Goal: Download file/media

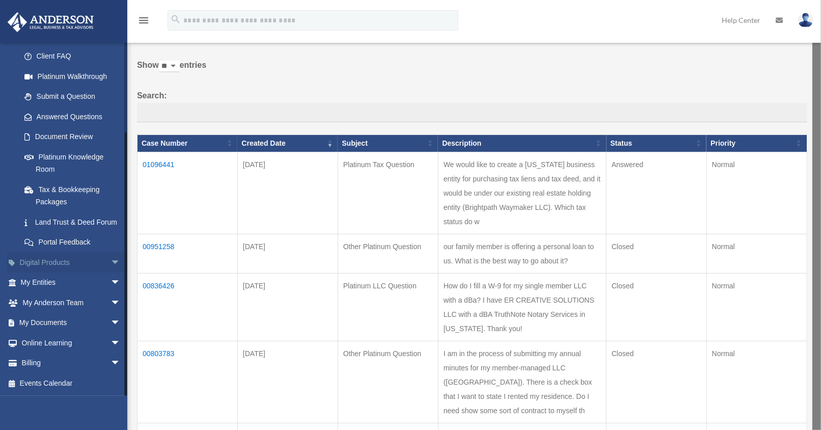
scroll to position [57, 0]
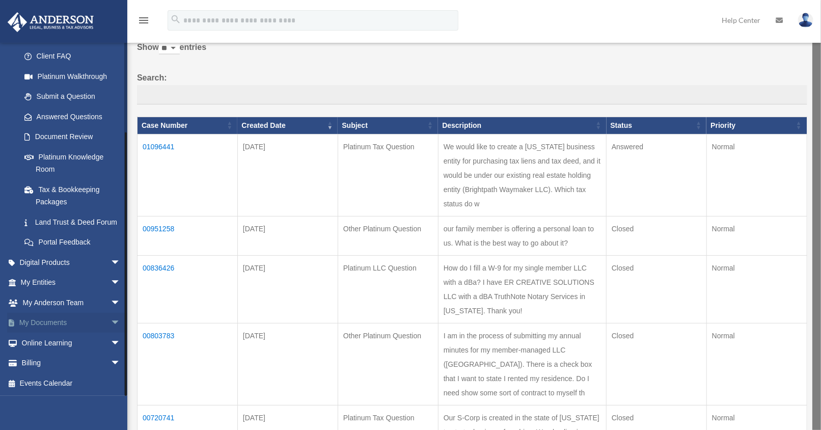
click at [110, 323] on span "arrow_drop_down" at bounding box center [120, 323] width 20 height 21
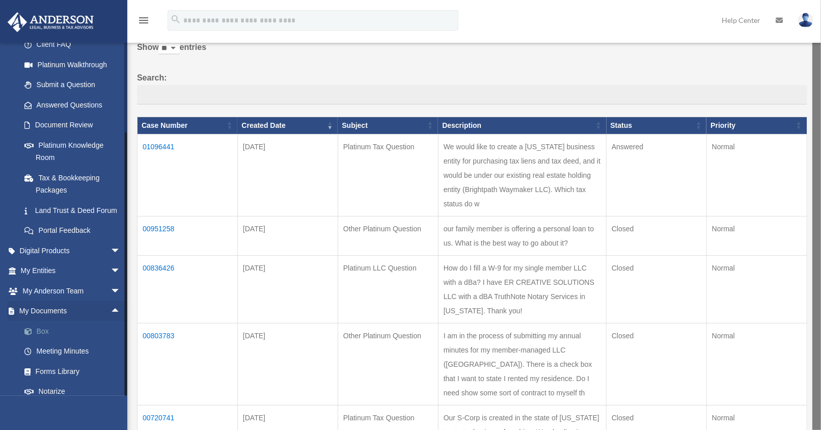
click at [55, 341] on link "Box" at bounding box center [75, 331] width 122 height 20
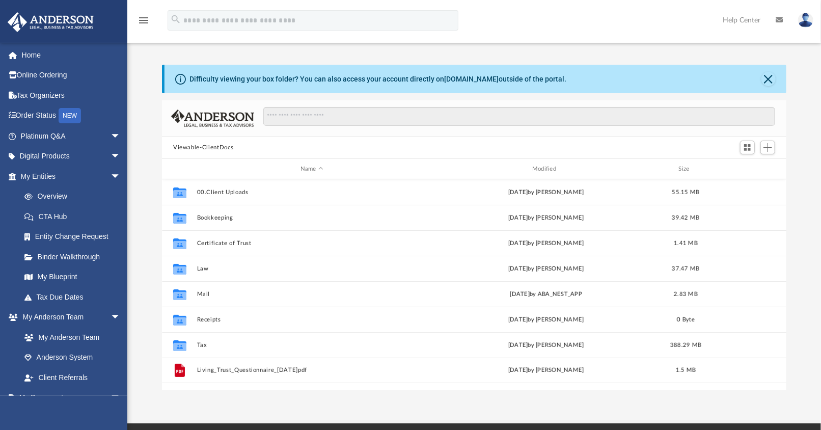
scroll to position [222, 615]
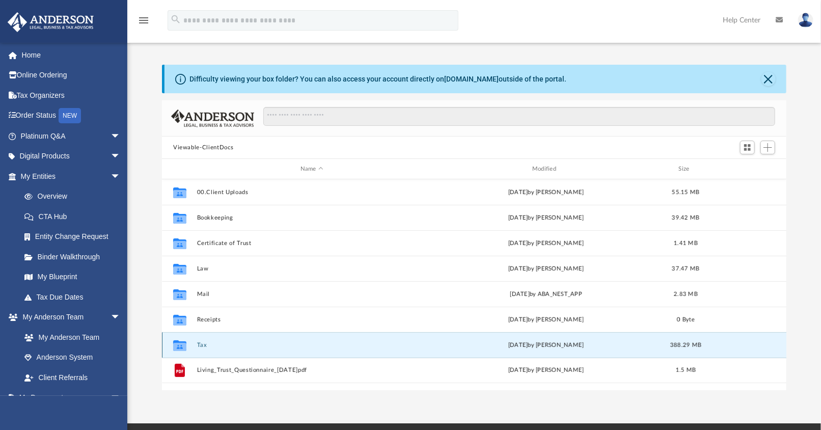
click at [202, 343] on button "Tax" at bounding box center [312, 345] width 230 height 7
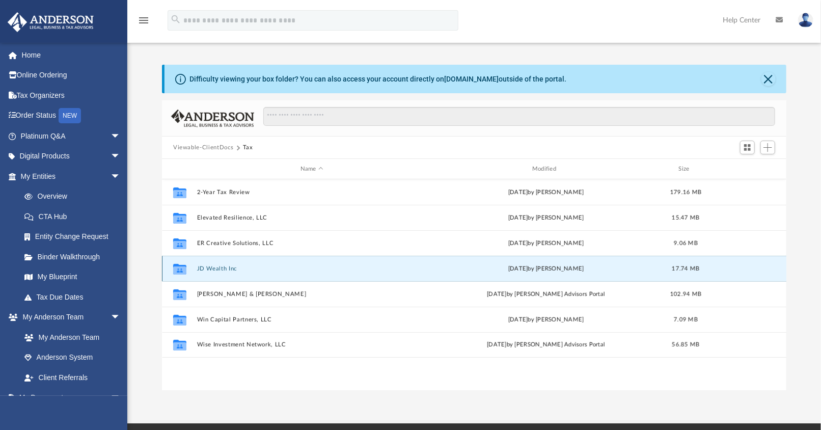
click at [224, 266] on button "JD Wealth Inc" at bounding box center [312, 268] width 230 height 7
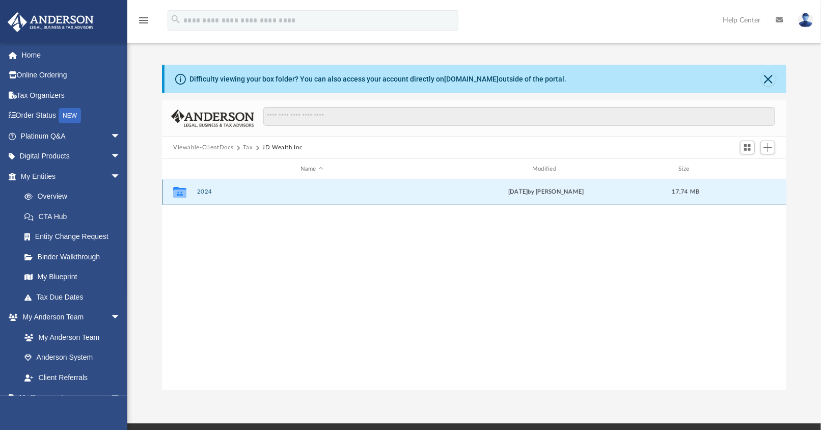
click at [205, 194] on button "2024" at bounding box center [312, 191] width 230 height 7
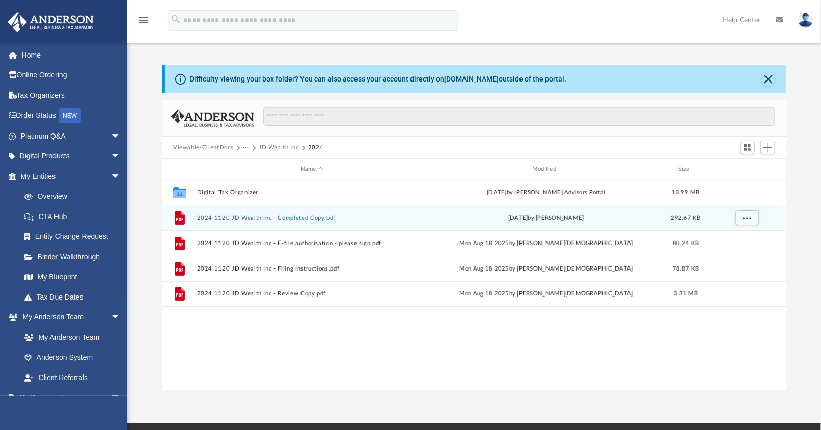
click at [259, 217] on button "2024 1120 JD Wealth Inc - Completed Copy.pdf" at bounding box center [312, 217] width 230 height 7
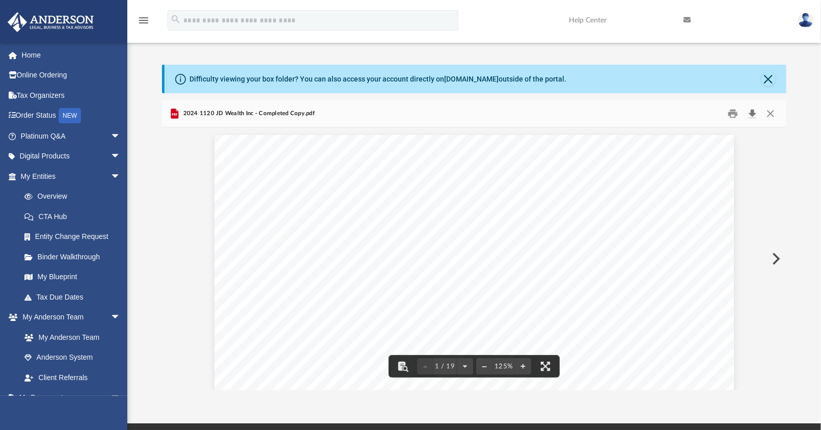
click at [752, 115] on button "Download" at bounding box center [752, 114] width 18 height 16
click at [749, 114] on button "Download" at bounding box center [752, 114] width 18 height 16
click at [769, 81] on button "Close" at bounding box center [768, 79] width 14 height 14
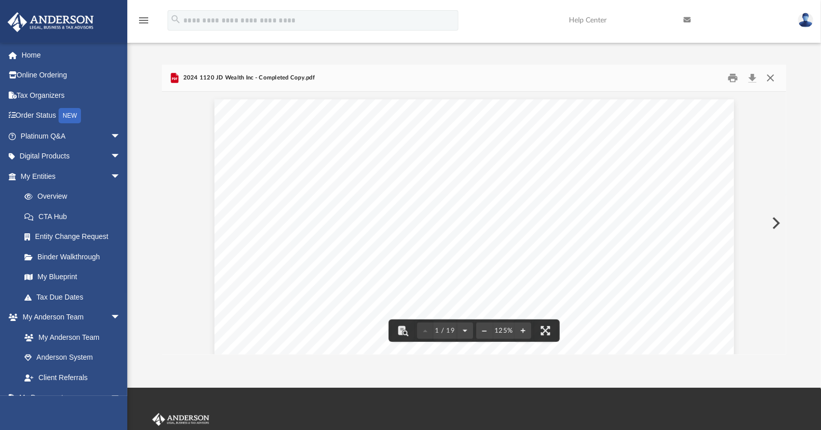
click at [774, 76] on button "Close" at bounding box center [770, 78] width 18 height 16
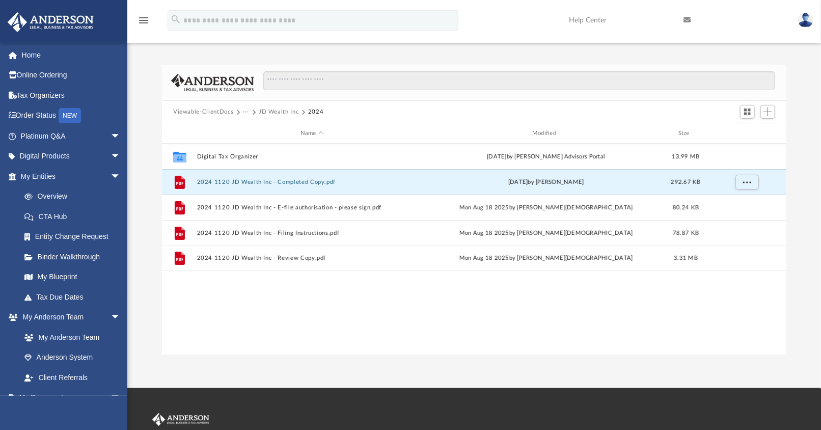
click at [262, 112] on button "JD Wealth Inc" at bounding box center [279, 111] width 40 height 9
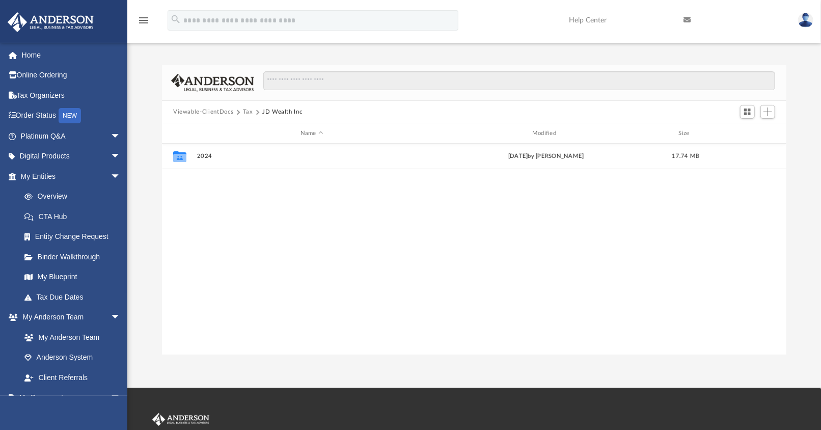
click at [246, 112] on button "Tax" at bounding box center [248, 111] width 10 height 9
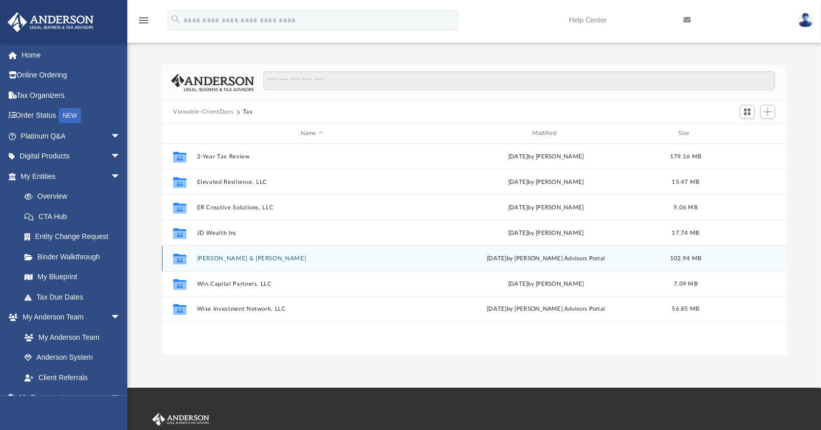
click at [227, 257] on button "Lacuzong, Ruth & Edwin Puzon" at bounding box center [312, 258] width 230 height 7
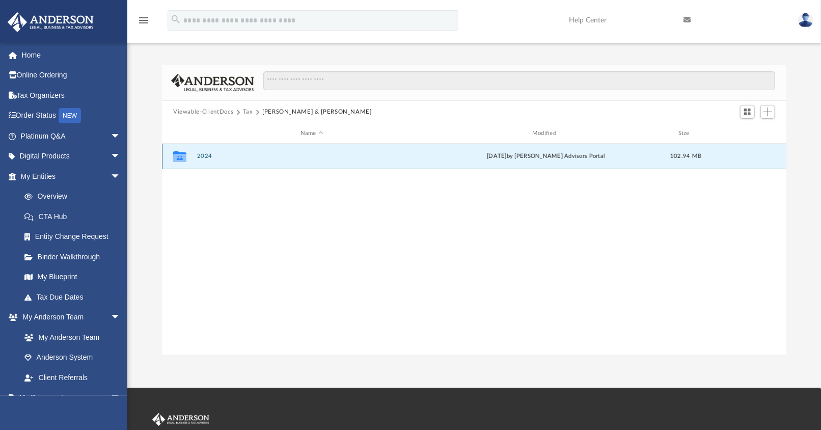
click at [212, 159] on button "2024" at bounding box center [312, 156] width 230 height 7
click at [212, 159] on button "Digital Tax Organizer" at bounding box center [312, 156] width 230 height 7
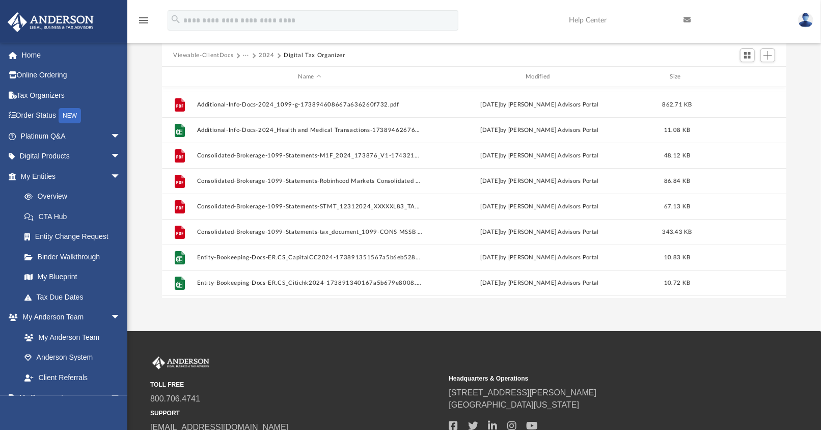
scroll to position [0, 0]
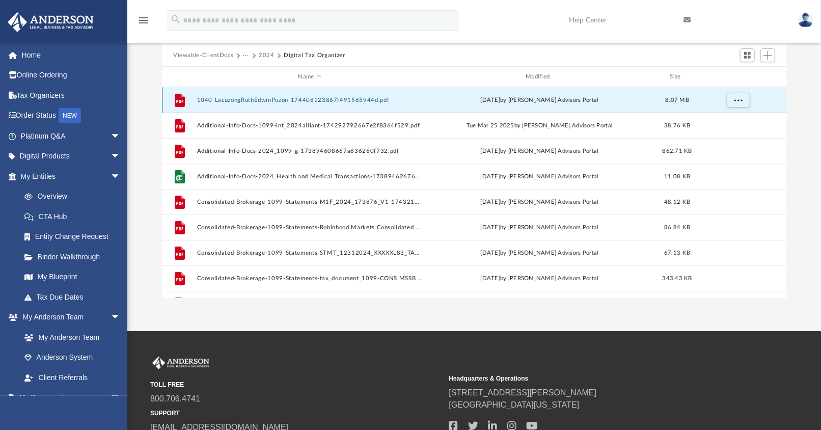
click at [260, 100] on button "1040-LacuzongRuthEdwinPuzon-174408123867f491565944d.pdf" at bounding box center [310, 100] width 226 height 7
